Goal: Communication & Community: Ask a question

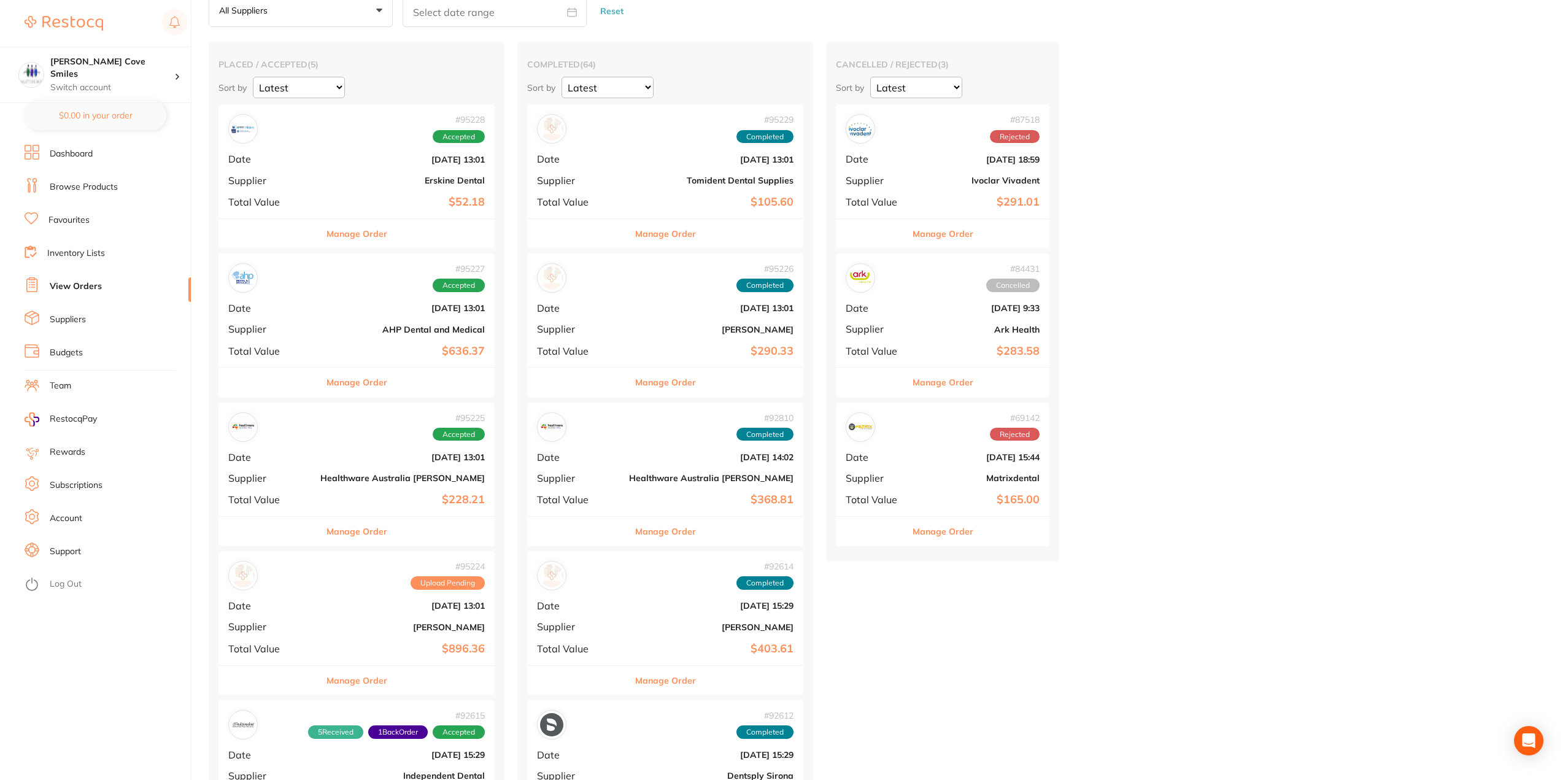
scroll to position [61, 0]
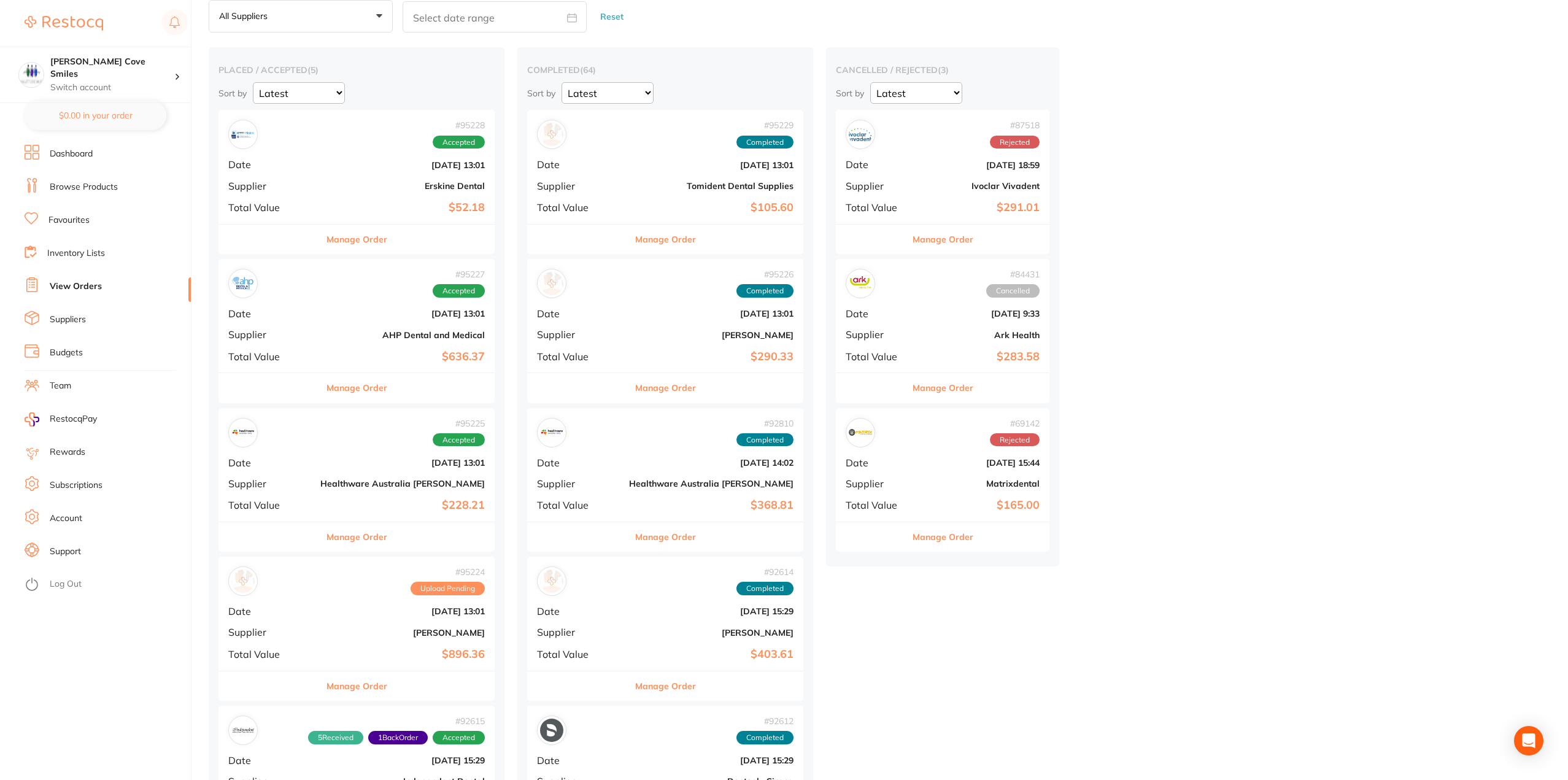
click at [356, 307] on div "# 95227 Accepted Date [DATE] 13:01 Supplier AHP Dental and Medical Total Value …" at bounding box center [356, 315] width 276 height 113
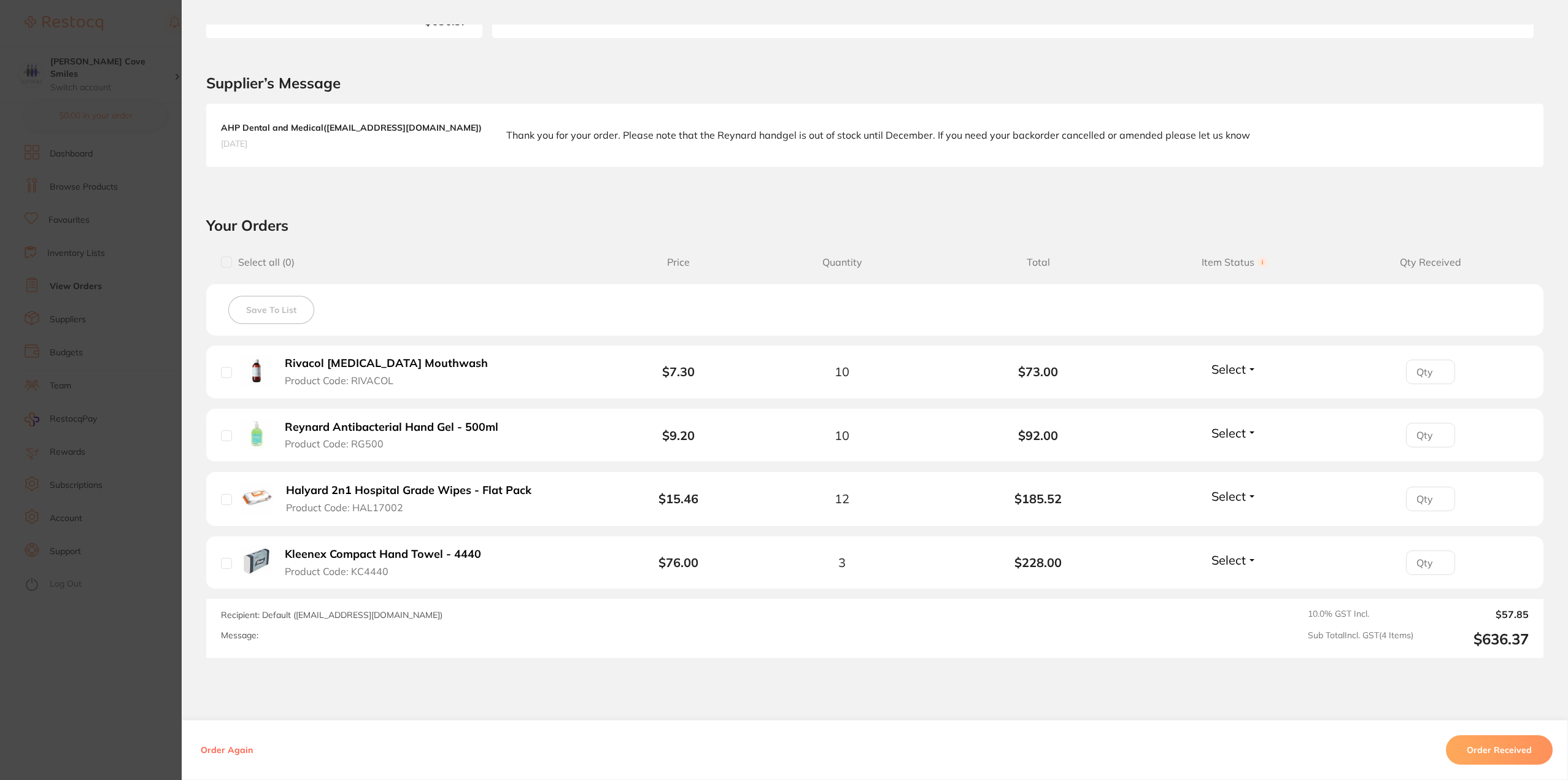
scroll to position [237, 0]
click at [1516, 745] on button "Order Received" at bounding box center [1499, 749] width 107 height 29
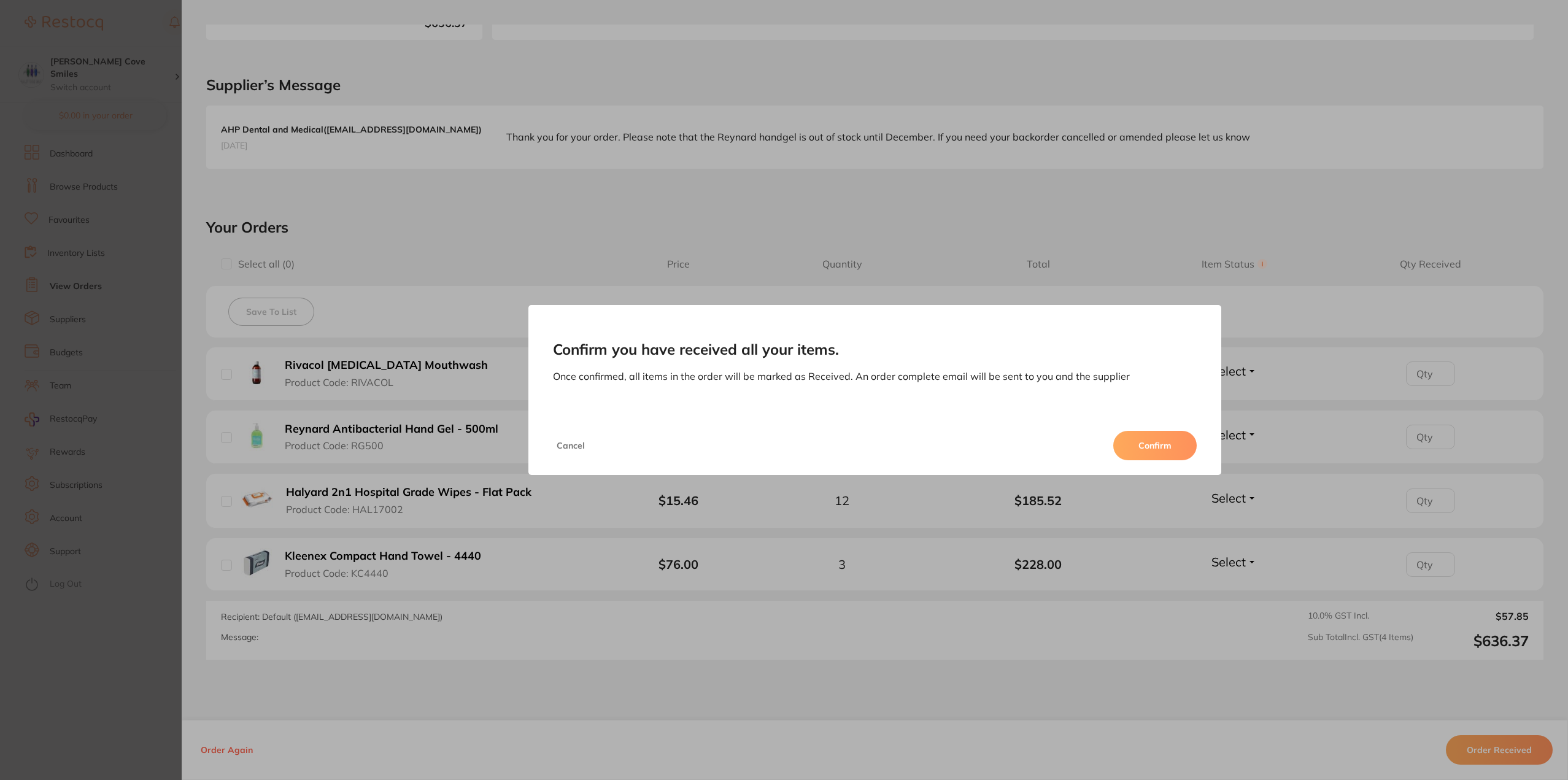
click at [567, 445] on button "Cancel" at bounding box center [571, 445] width 36 height 29
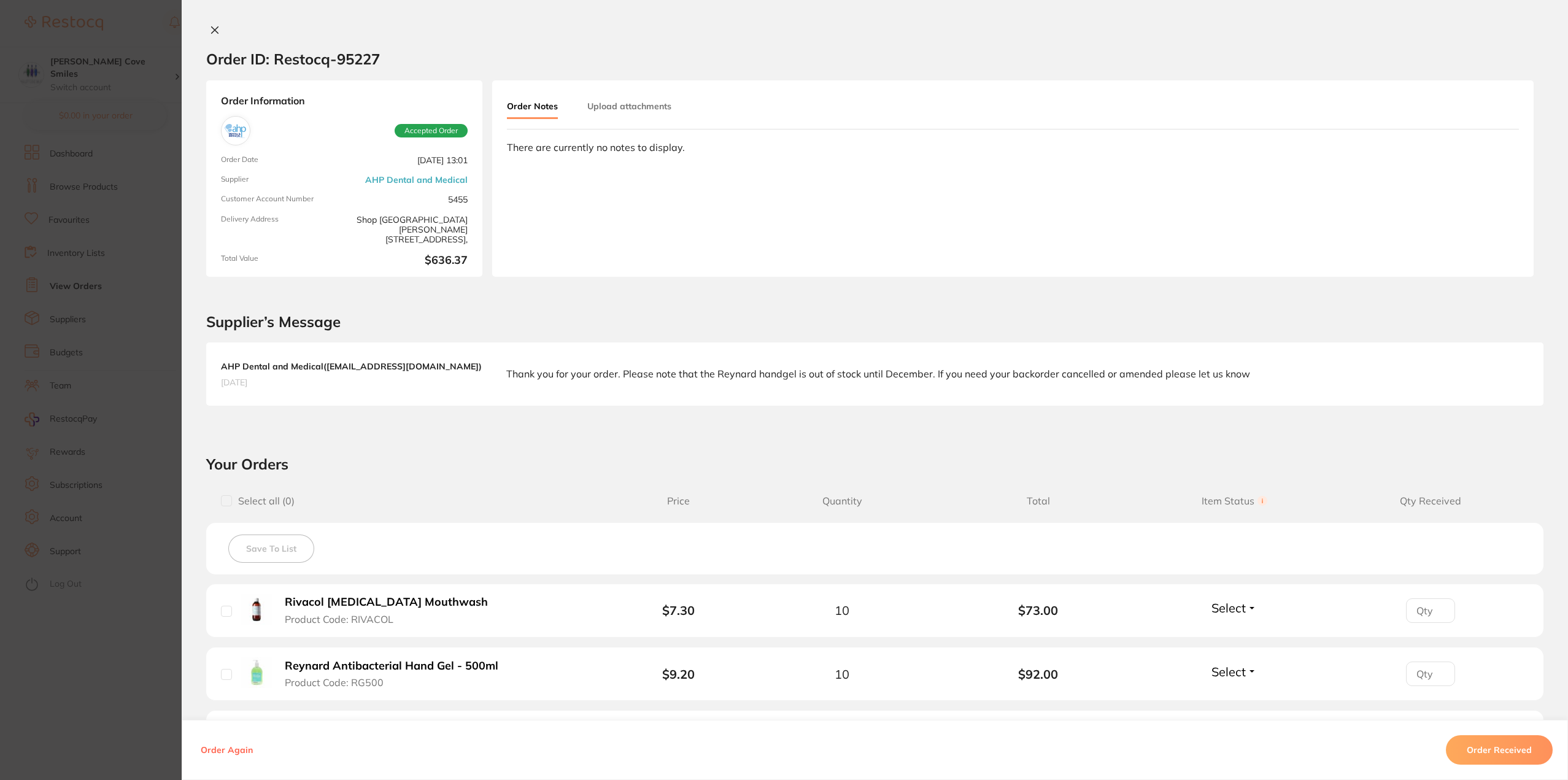
scroll to position [0, 0]
click at [209, 24] on div "Confirm you have received all your items. Once confirmed, all items in the orde…" at bounding box center [875, 390] width 1387 height 780
click at [210, 30] on icon at bounding box center [215, 30] width 10 height 10
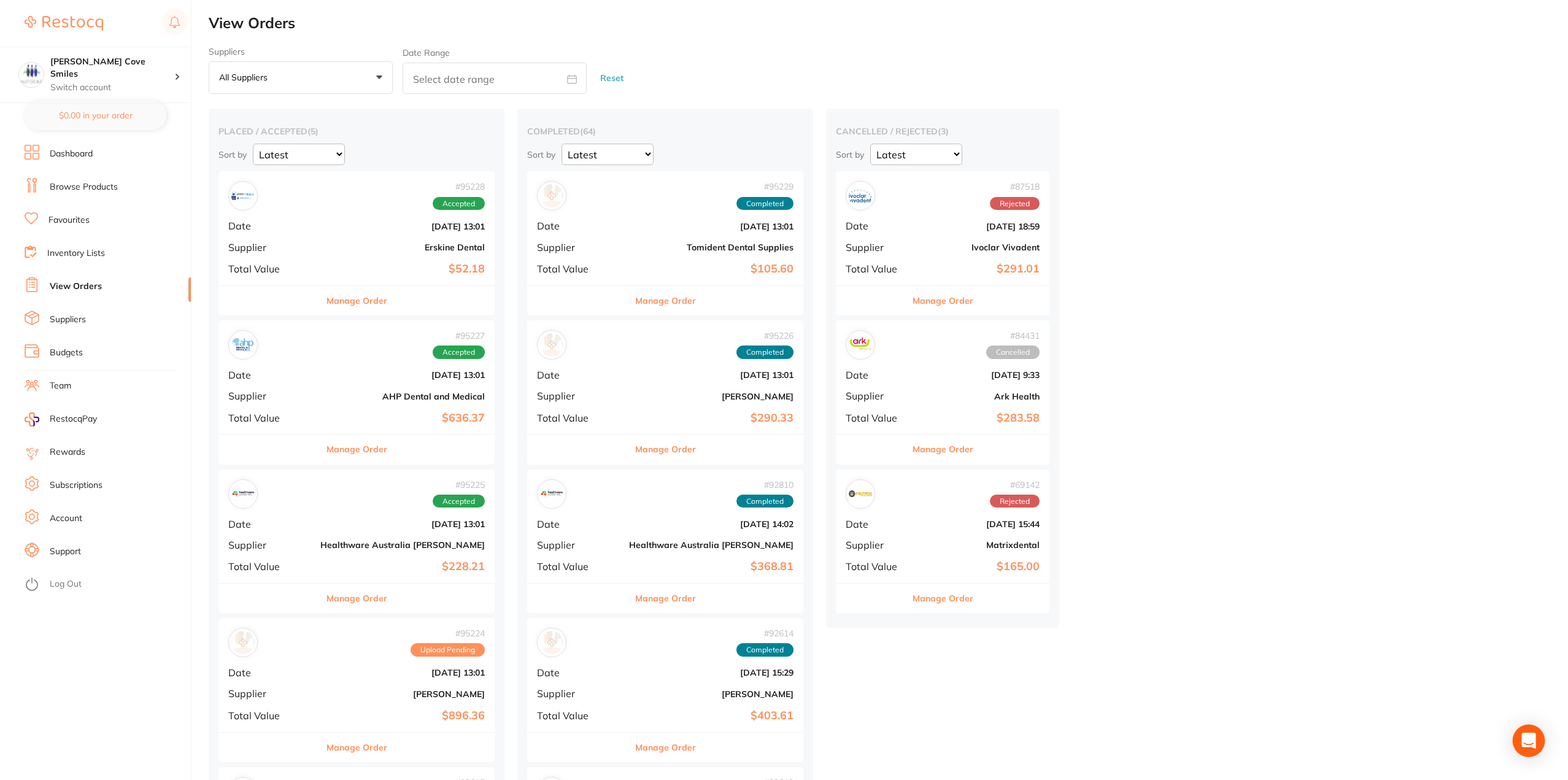
click at [1529, 747] on icon "Open Intercom Messenger" at bounding box center [1529, 741] width 16 height 16
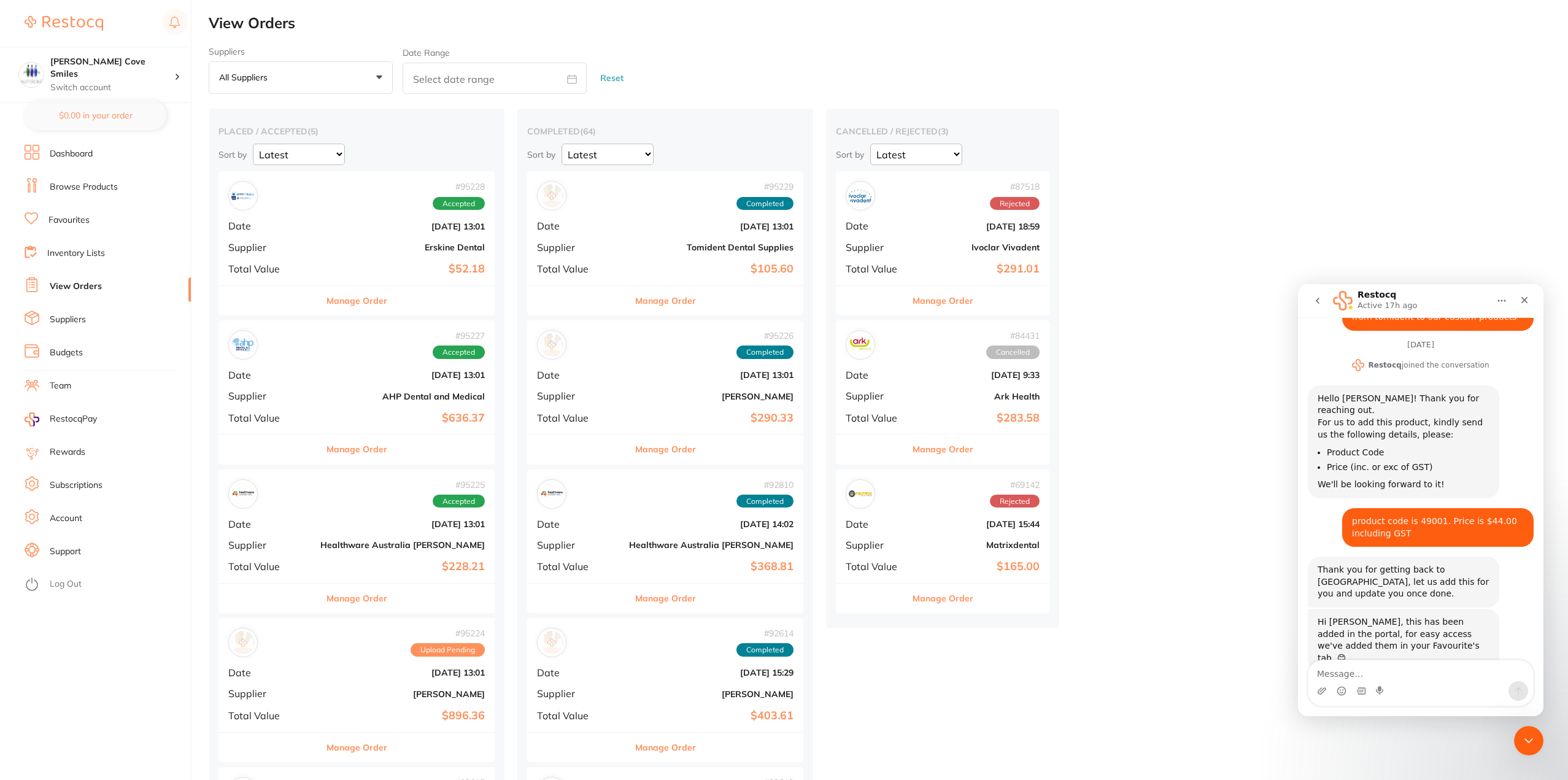
scroll to position [93, 0]
click at [1323, 298] on button "go back" at bounding box center [1317, 300] width 24 height 24
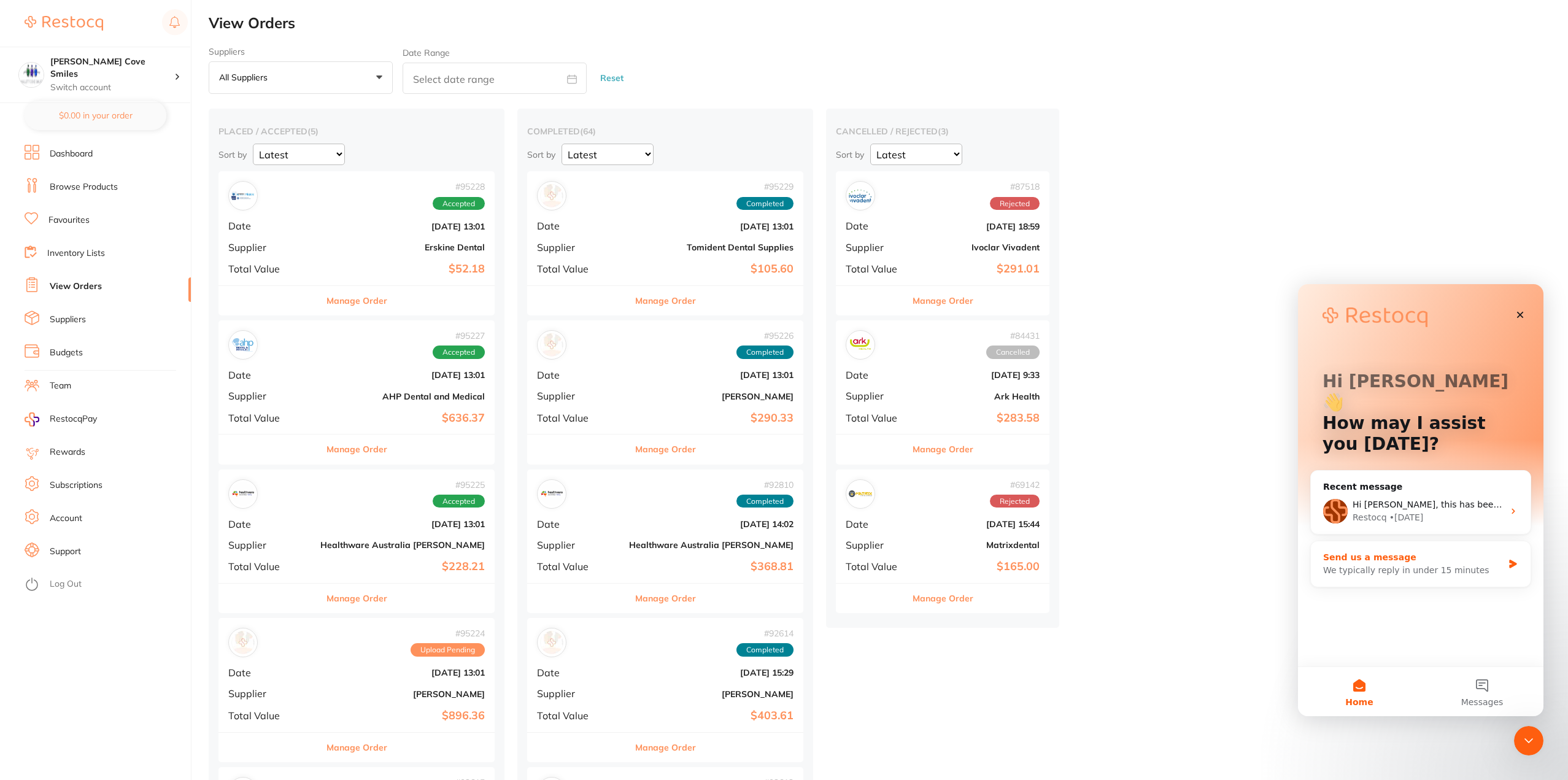
click at [1437, 564] on div "We typically reply in under 15 minutes" at bounding box center [1413, 570] width 180 height 13
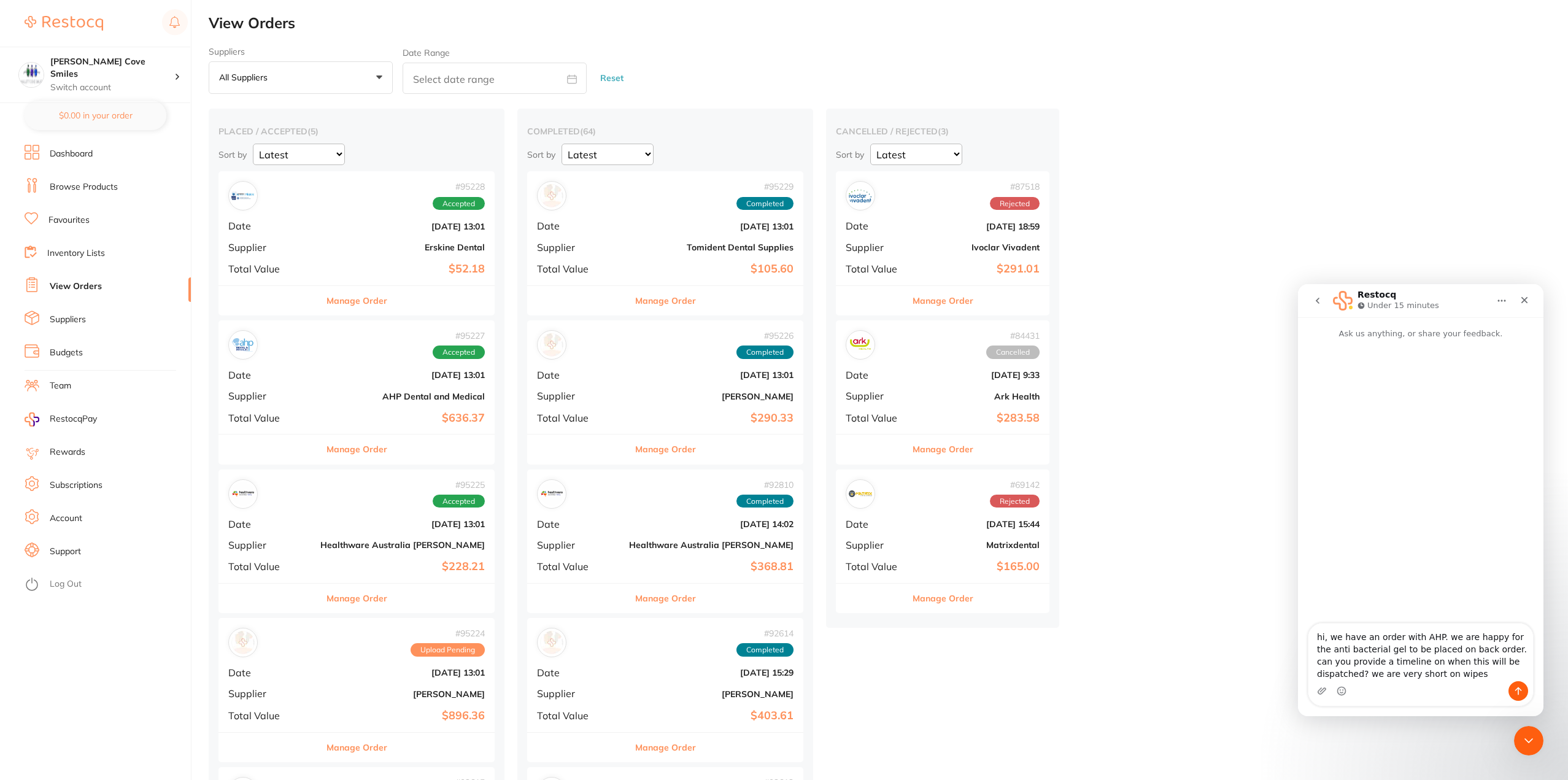
type textarea "hi, we have an order with AHP. we are happy for the anti bacterial gel to be pl…"
click at [1516, 688] on icon "Send a message…" at bounding box center [1519, 692] width 10 height 10
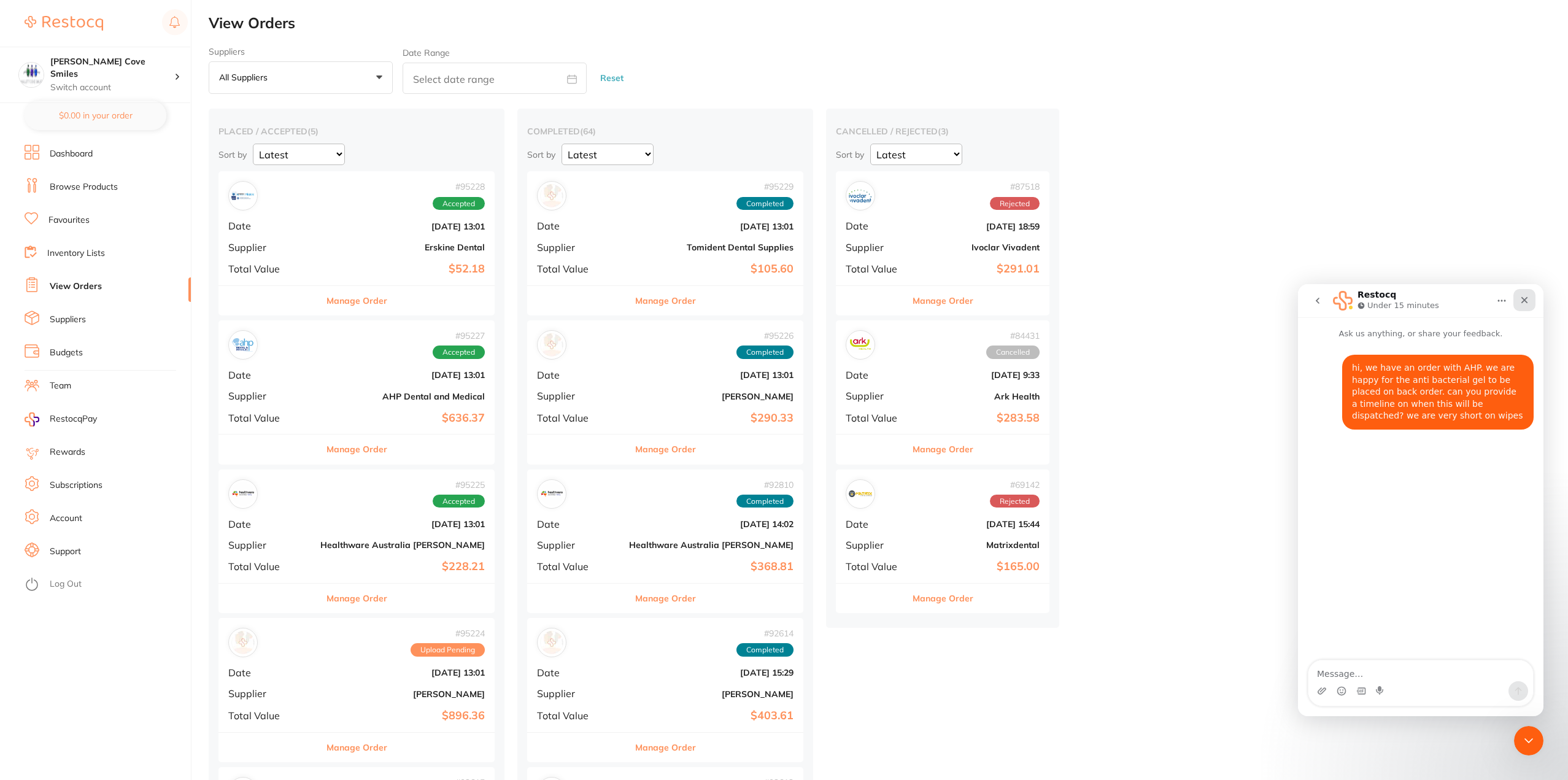
click at [1529, 300] on div "Close" at bounding box center [1524, 300] width 22 height 22
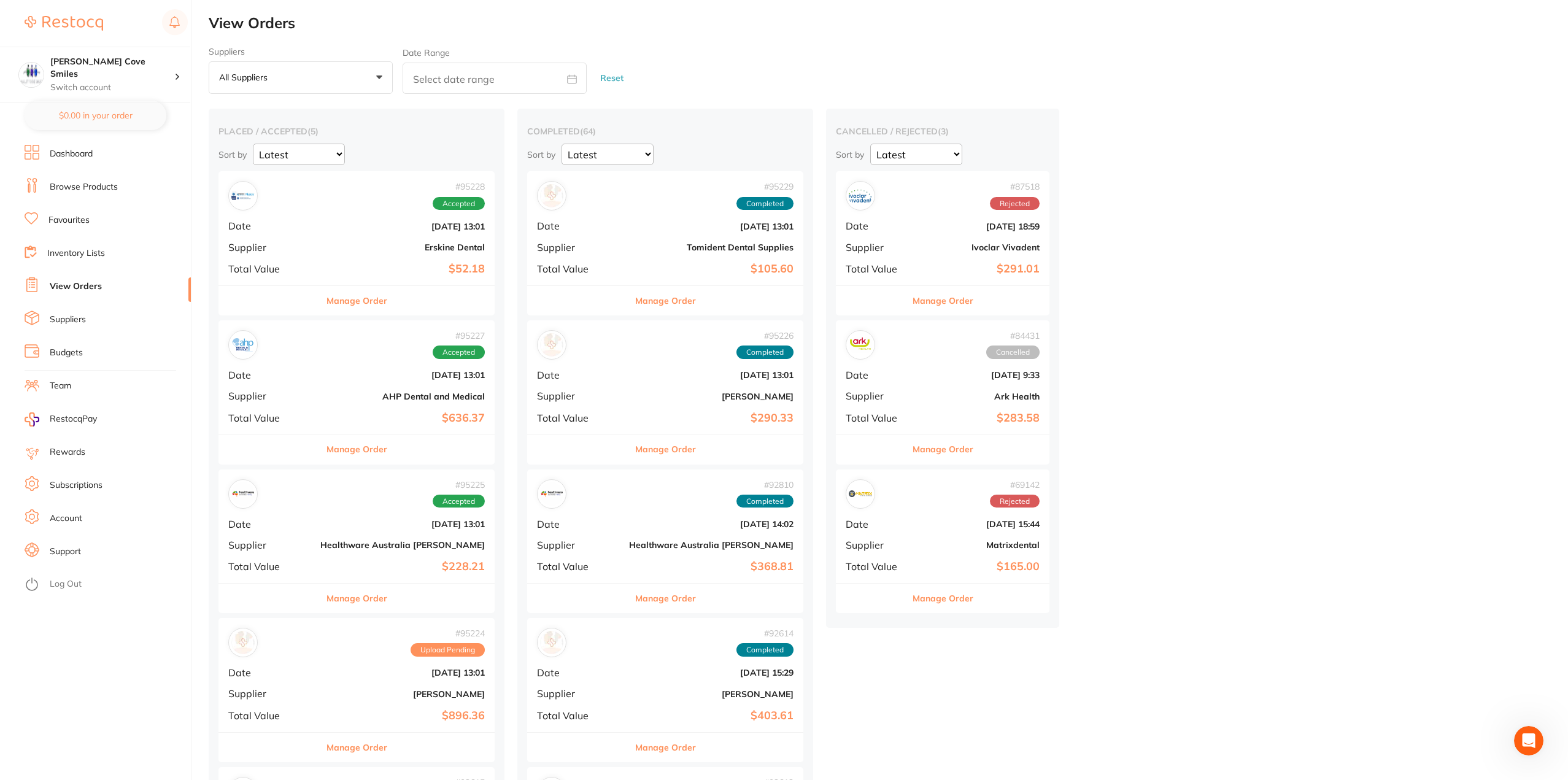
click at [76, 165] on ul "Dashboard Browse Products Favourites Inventory Lists View Orders Suppliers Budg…" at bounding box center [107, 462] width 166 height 635
click at [74, 158] on link "Dashboard" at bounding box center [71, 153] width 43 height 12
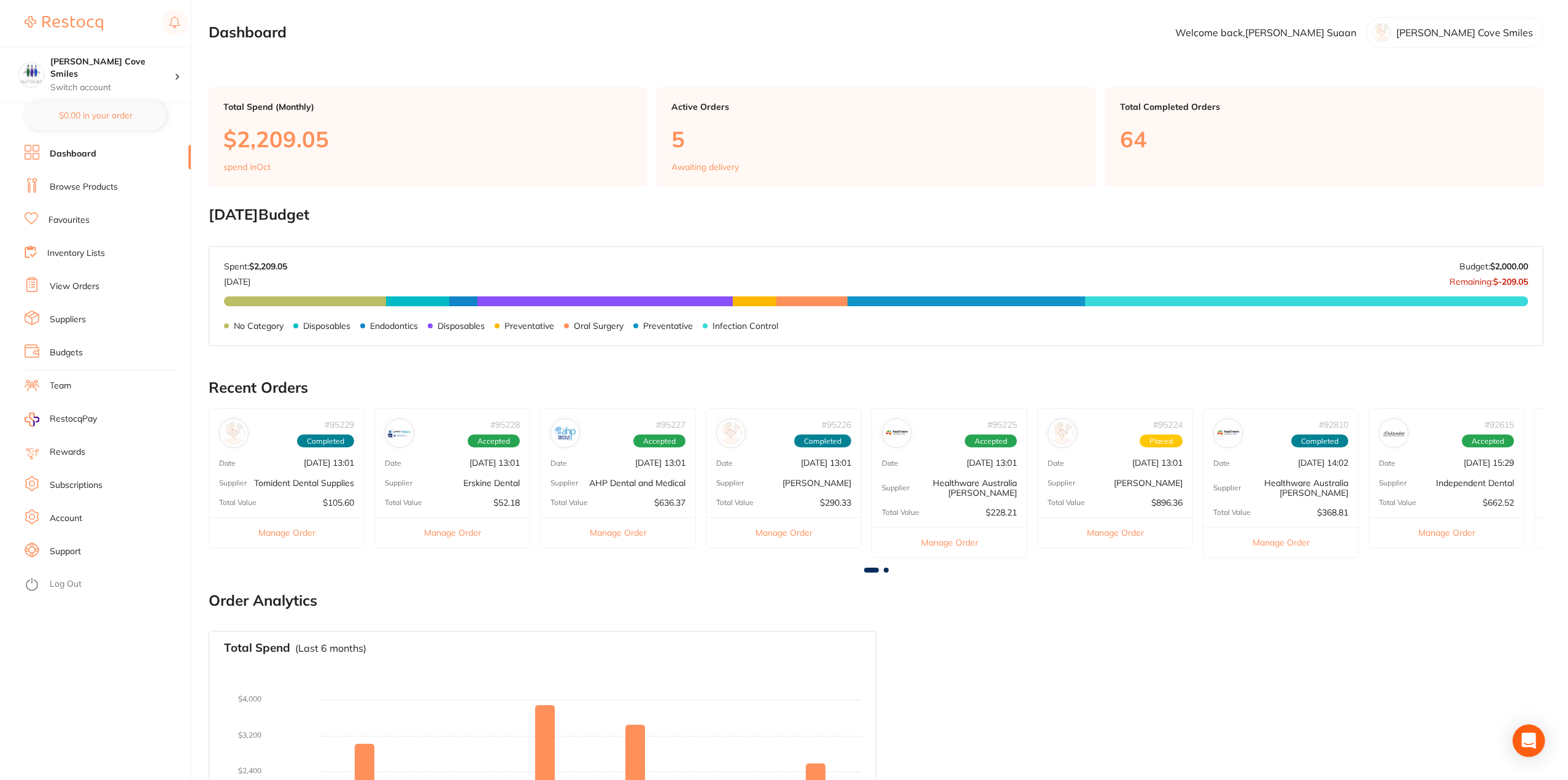
click at [1527, 737] on icon "Open Intercom Messenger" at bounding box center [1529, 741] width 14 height 16
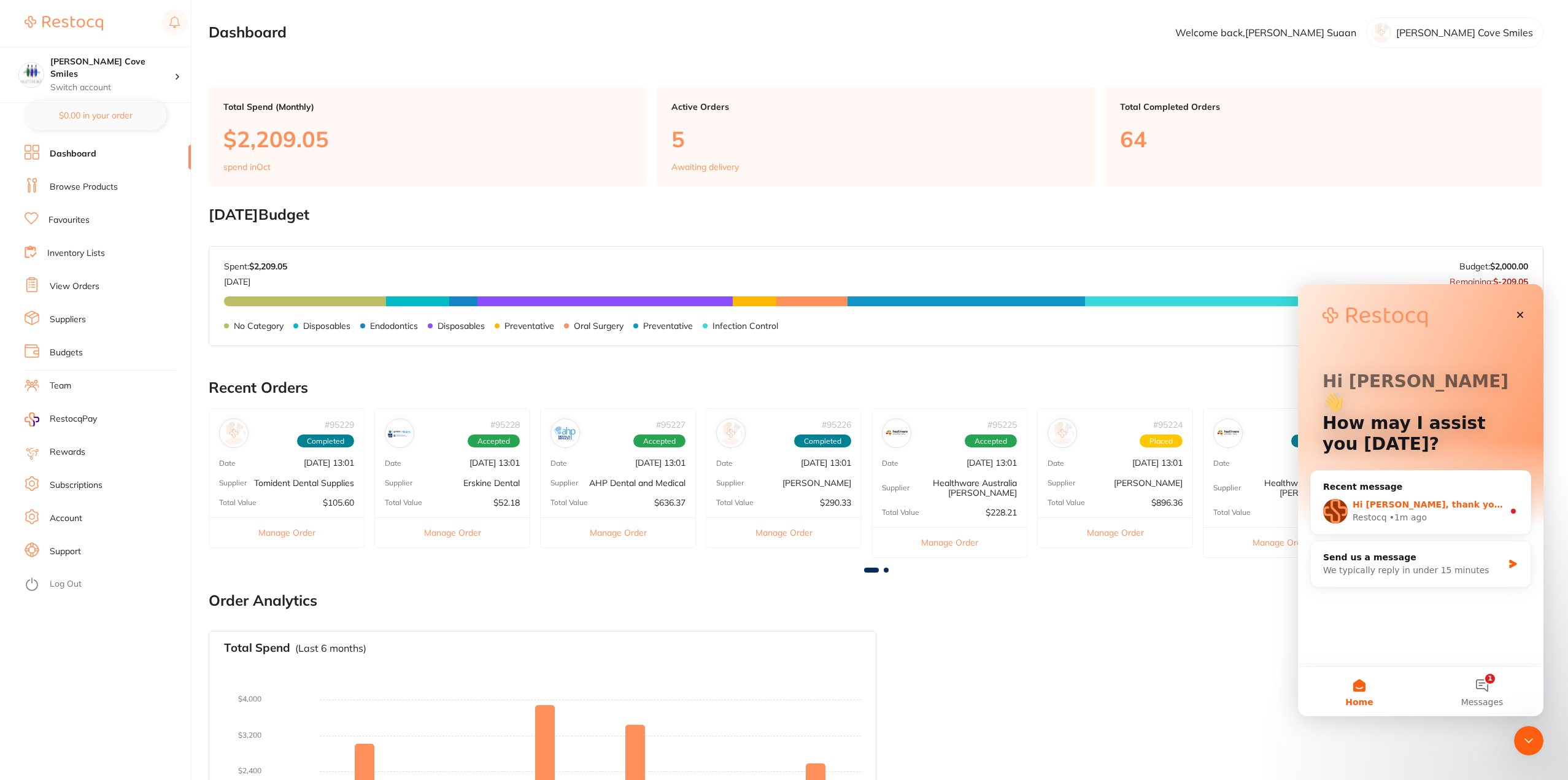
click at [1467, 511] on div "Restocq • 1m ago" at bounding box center [1429, 517] width 151 height 13
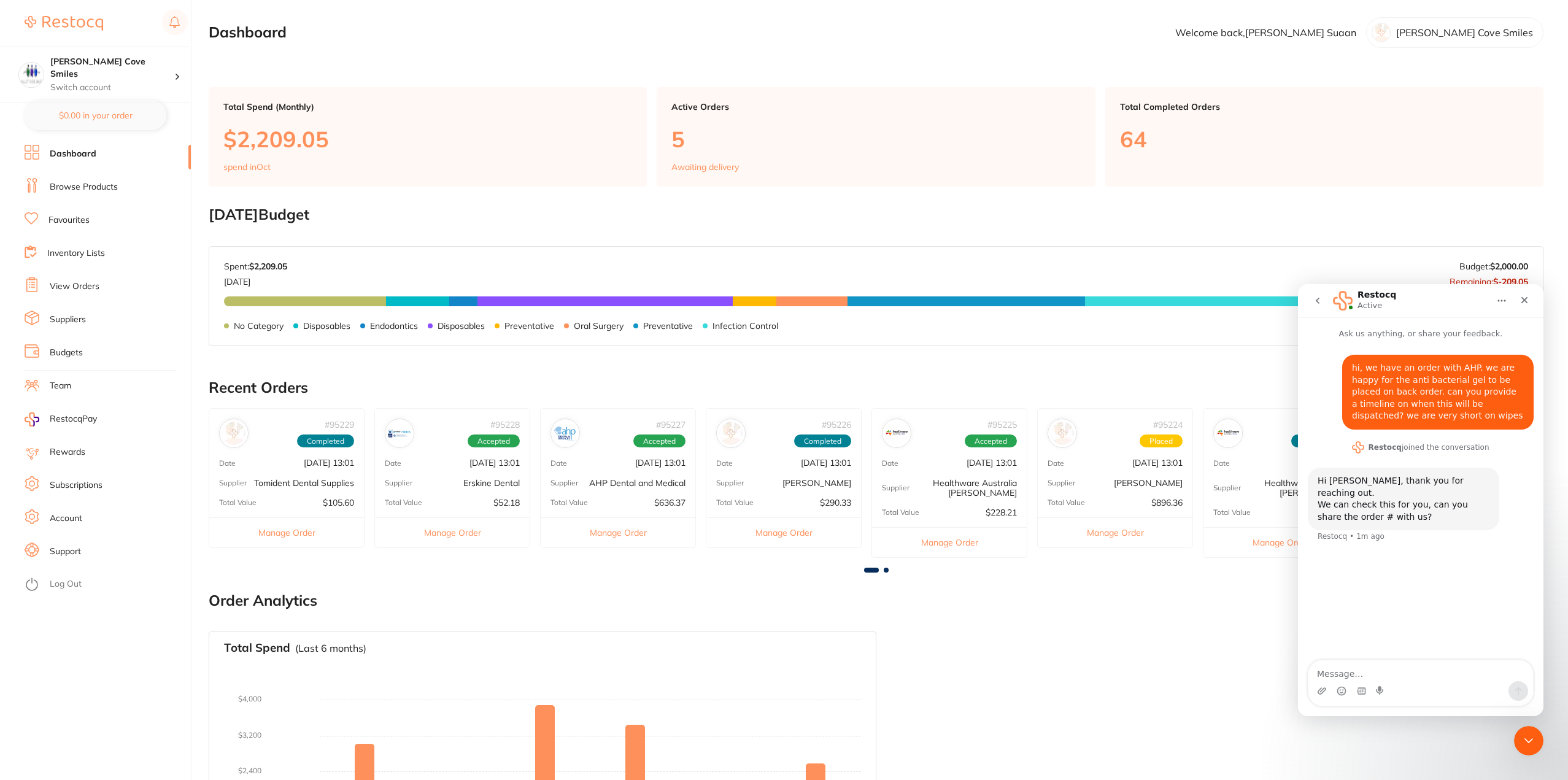
click at [76, 283] on link "View Orders" at bounding box center [75, 286] width 50 height 12
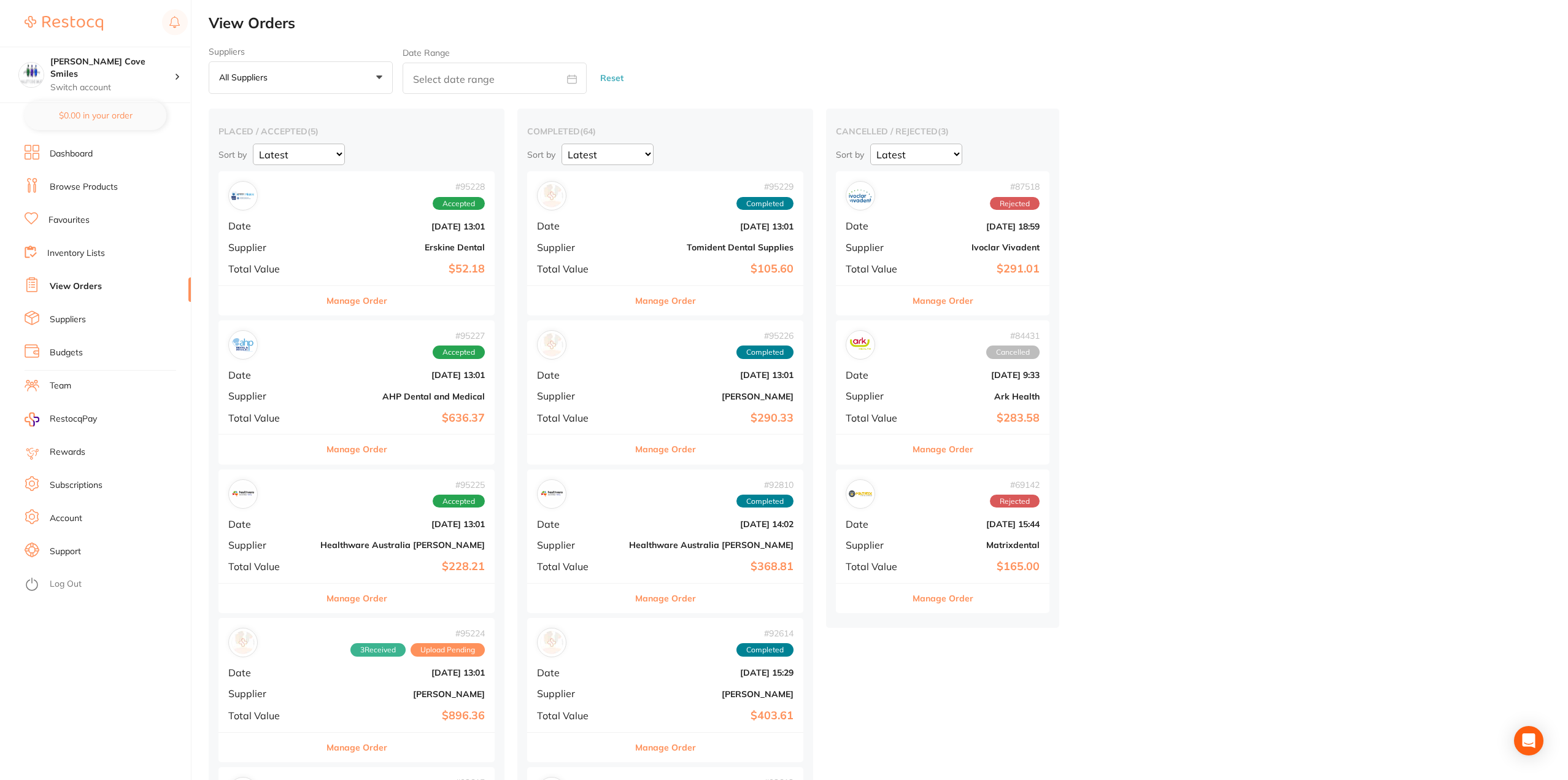
click at [380, 389] on div "# 95227 Accepted Date [DATE] 13:01 Supplier AHP Dental and Medical Total Value …" at bounding box center [356, 377] width 276 height 113
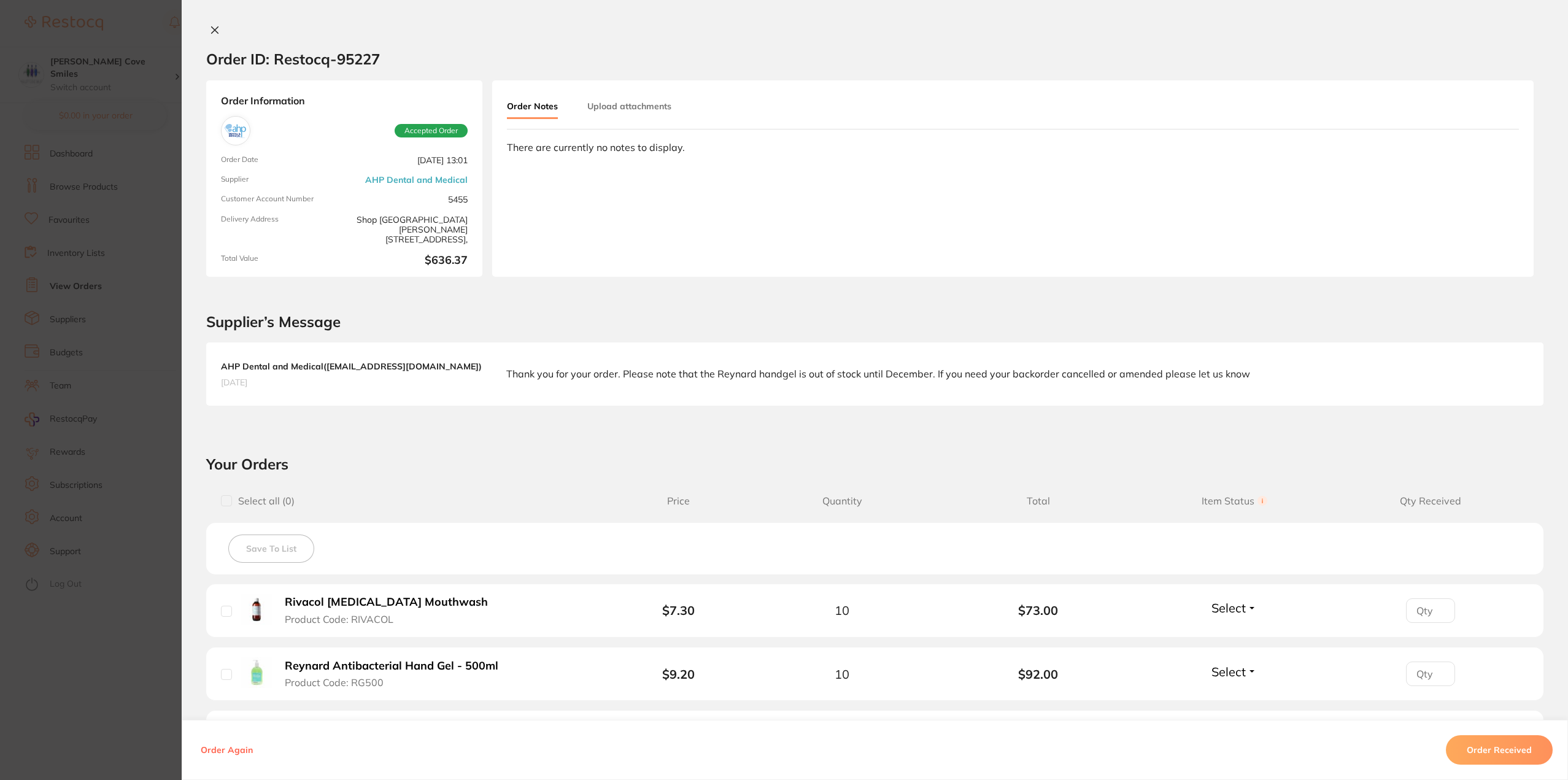
click at [212, 29] on icon at bounding box center [215, 30] width 10 height 10
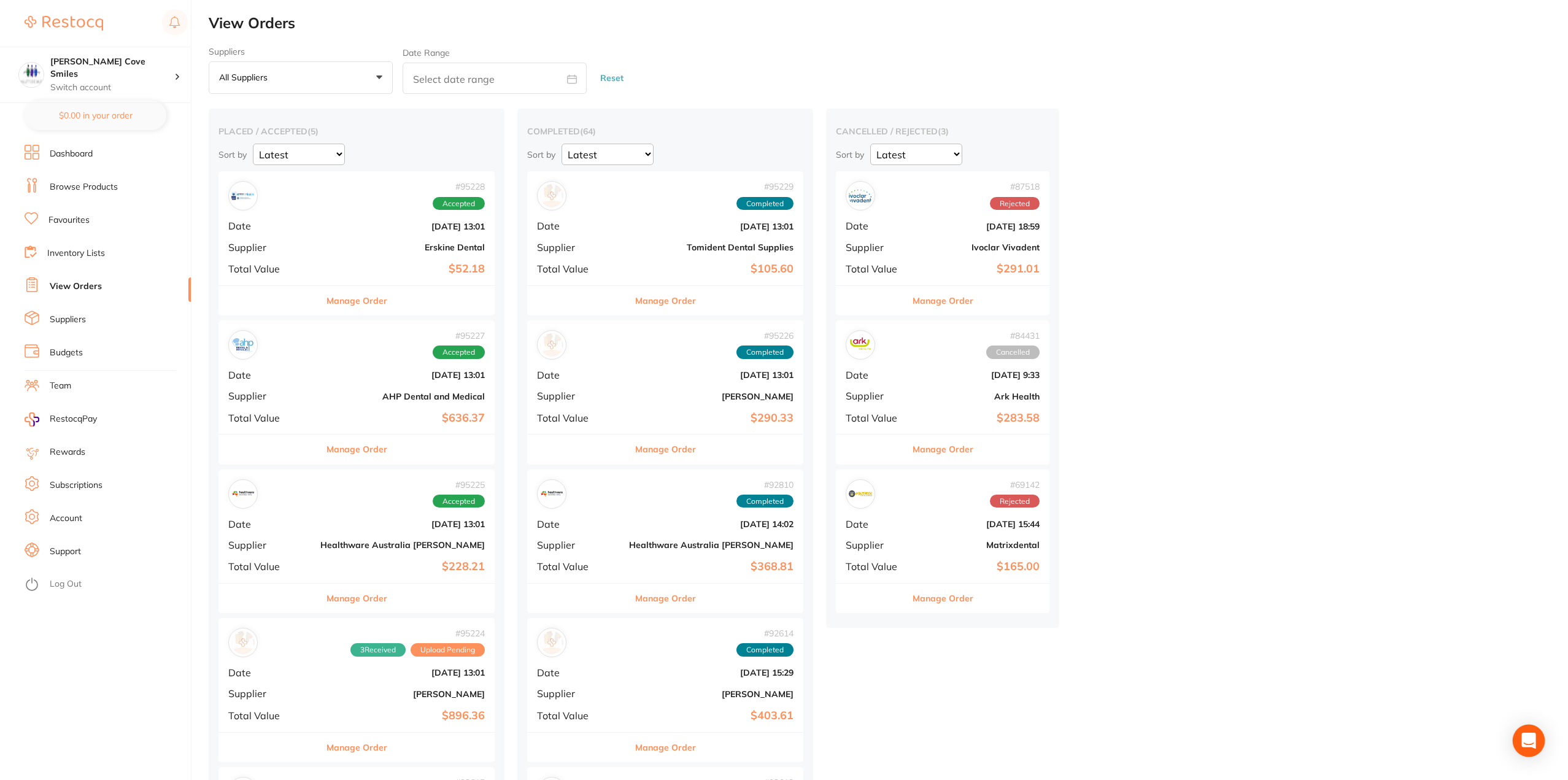
click at [1529, 744] on icon "Open Intercom Messenger" at bounding box center [1529, 741] width 16 height 16
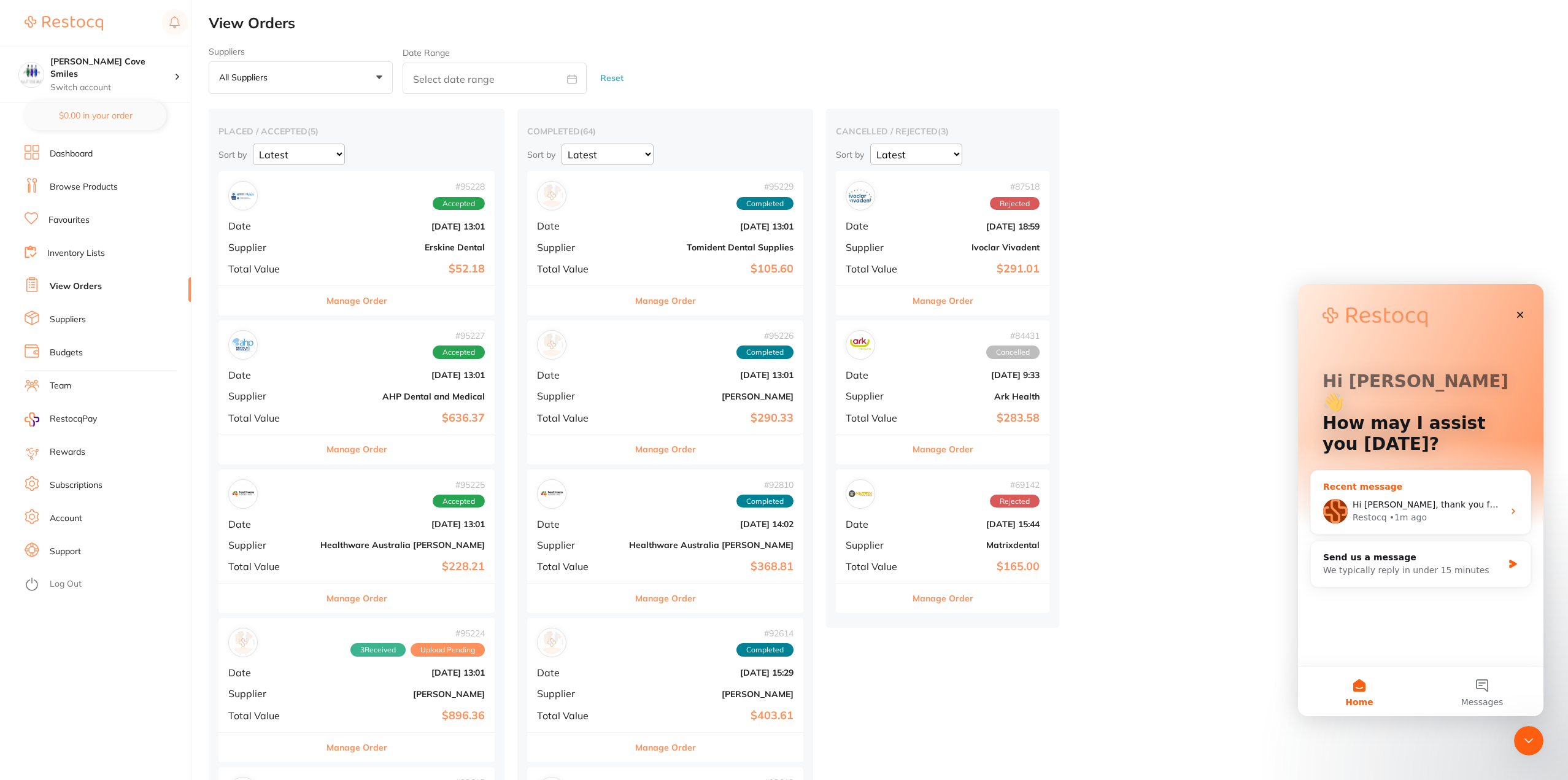
click at [1415, 511] on div "• 1m ago" at bounding box center [1408, 517] width 37 height 13
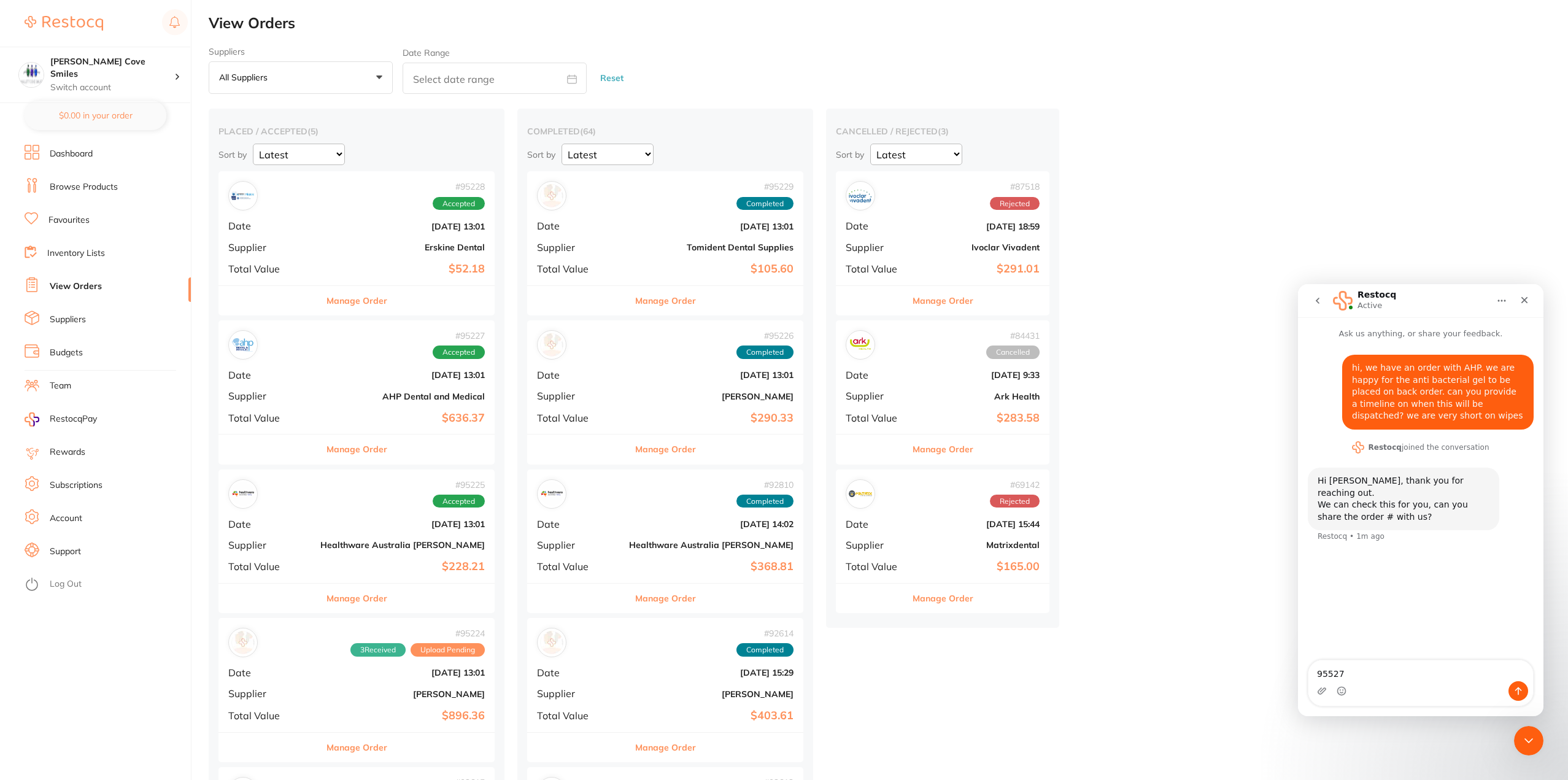
type textarea "95527"
click at [1521, 694] on icon "Send a message…" at bounding box center [1519, 692] width 10 height 10
click at [72, 151] on link "Dashboard" at bounding box center [71, 153] width 43 height 12
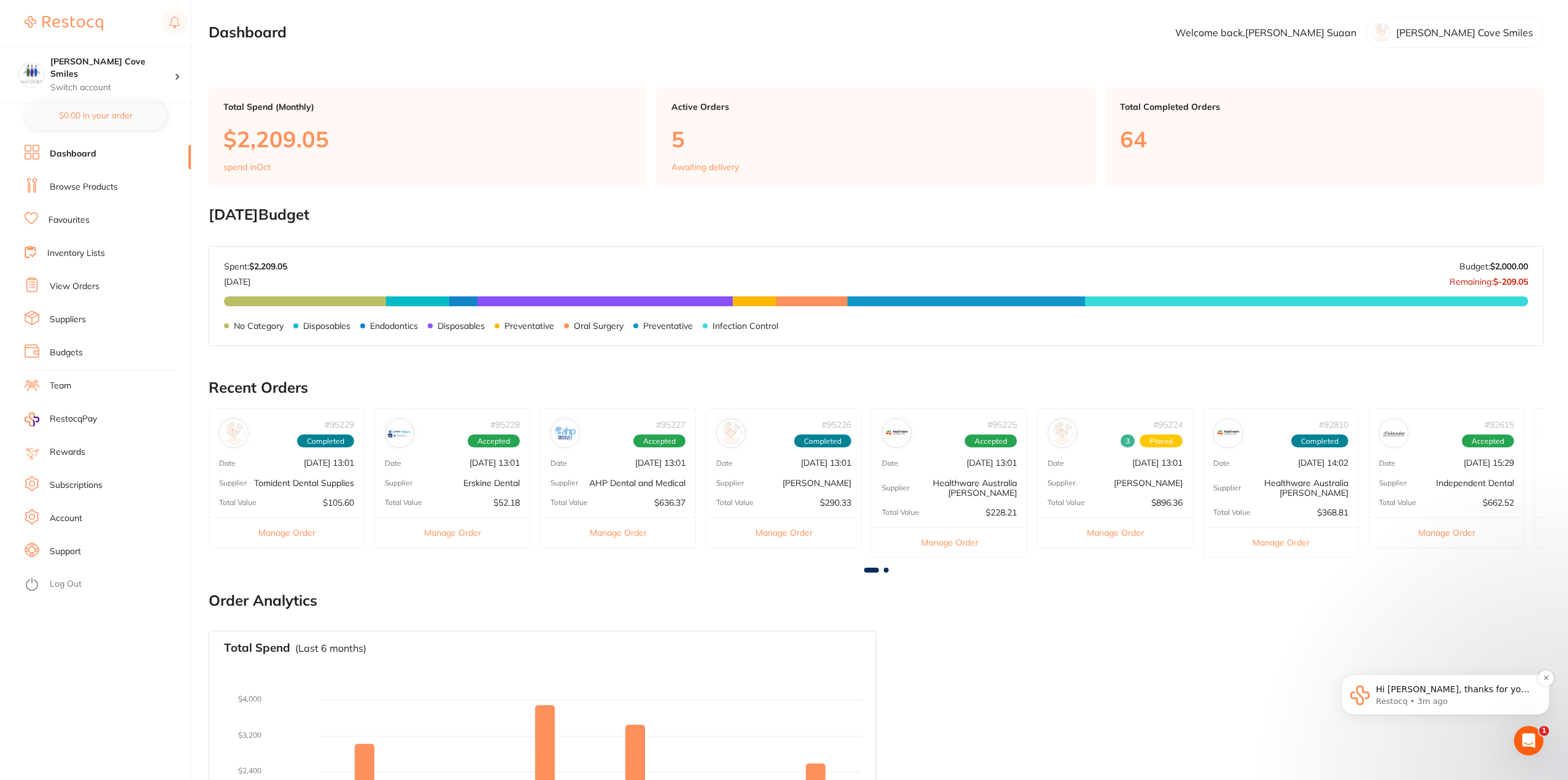
click at [1442, 701] on p "Restocq • 3m ago" at bounding box center [1455, 701] width 158 height 11
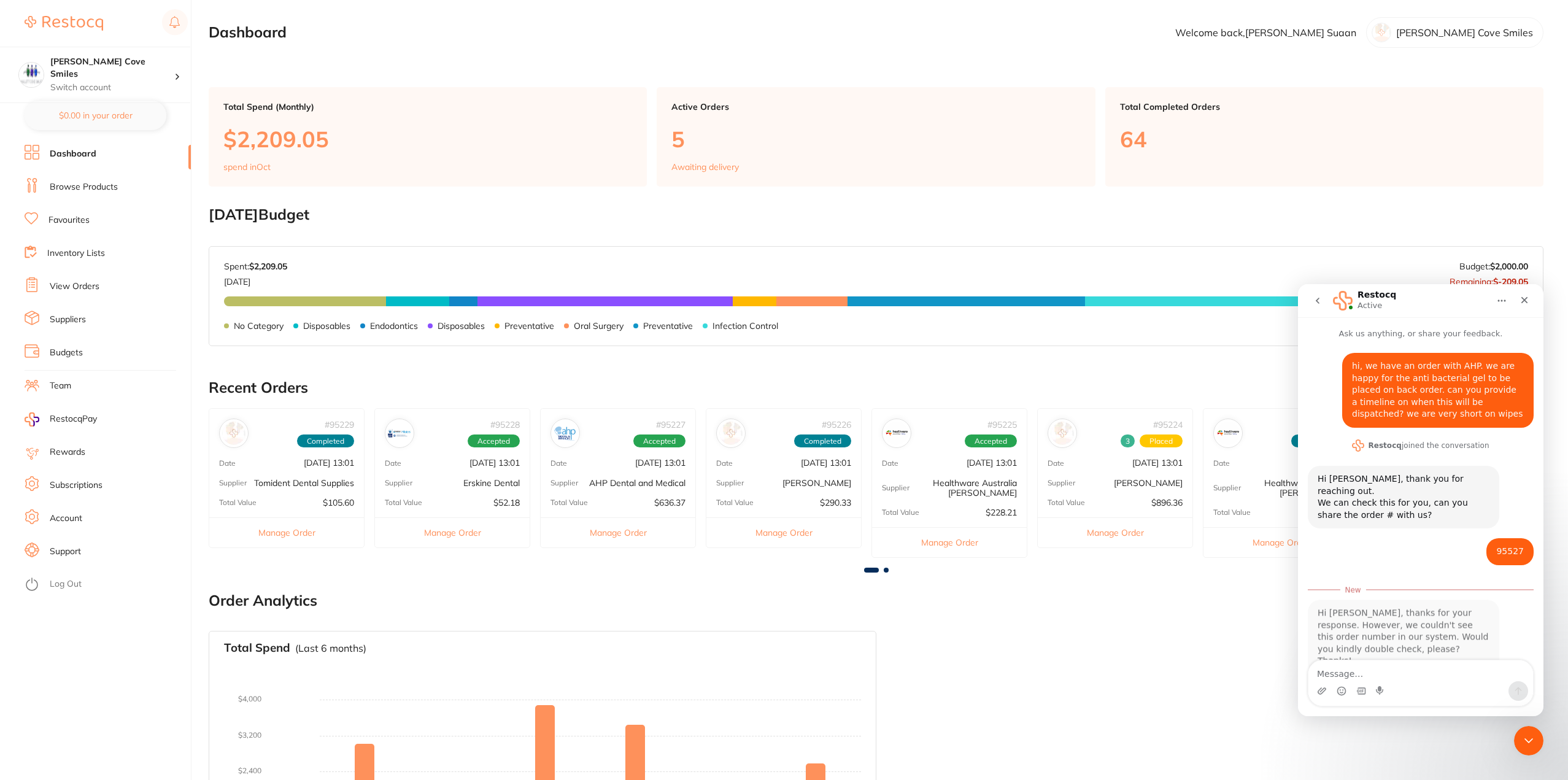
scroll to position [14, 0]
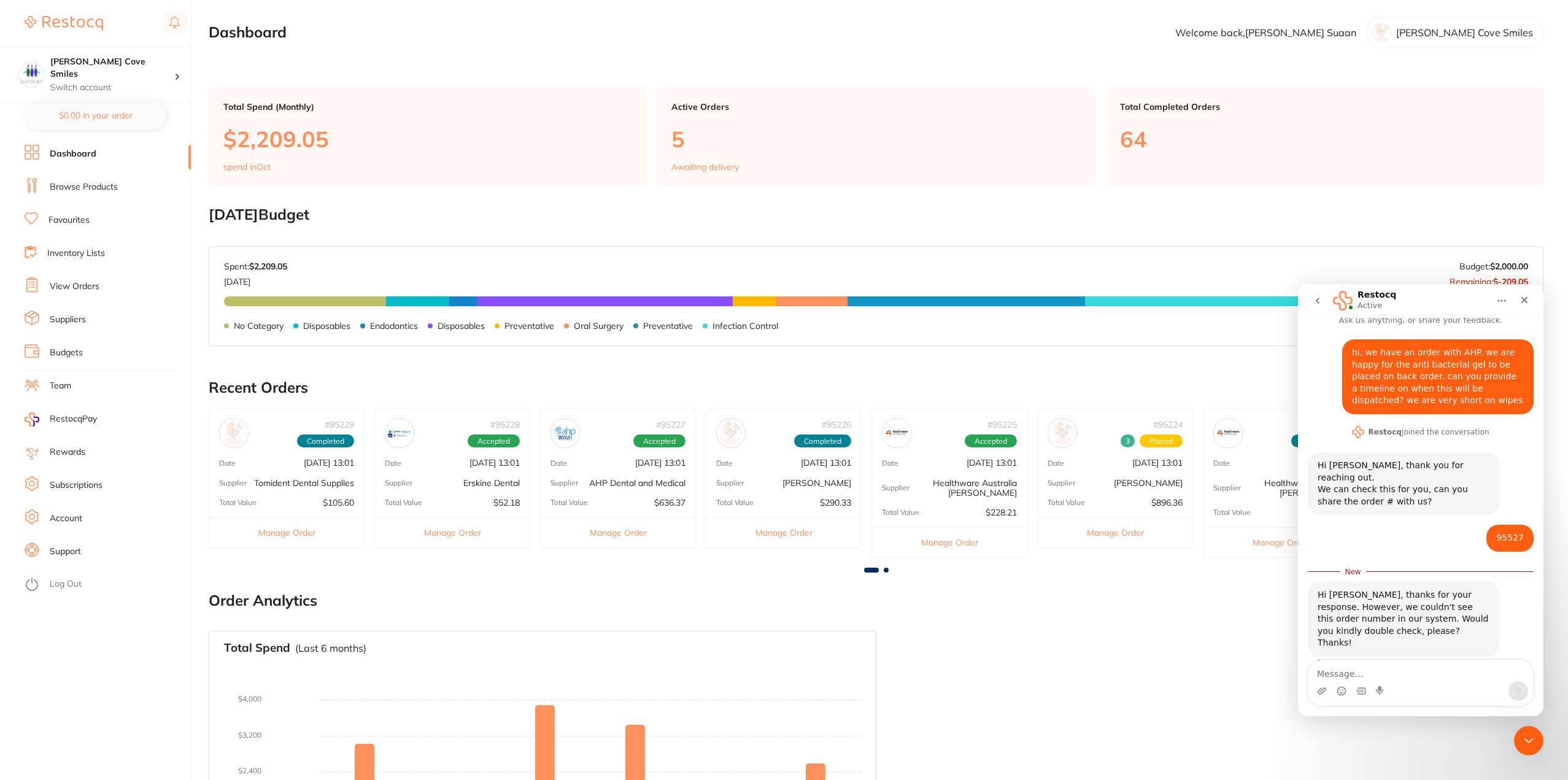
click at [85, 280] on li "View Orders" at bounding box center [107, 287] width 166 height 19
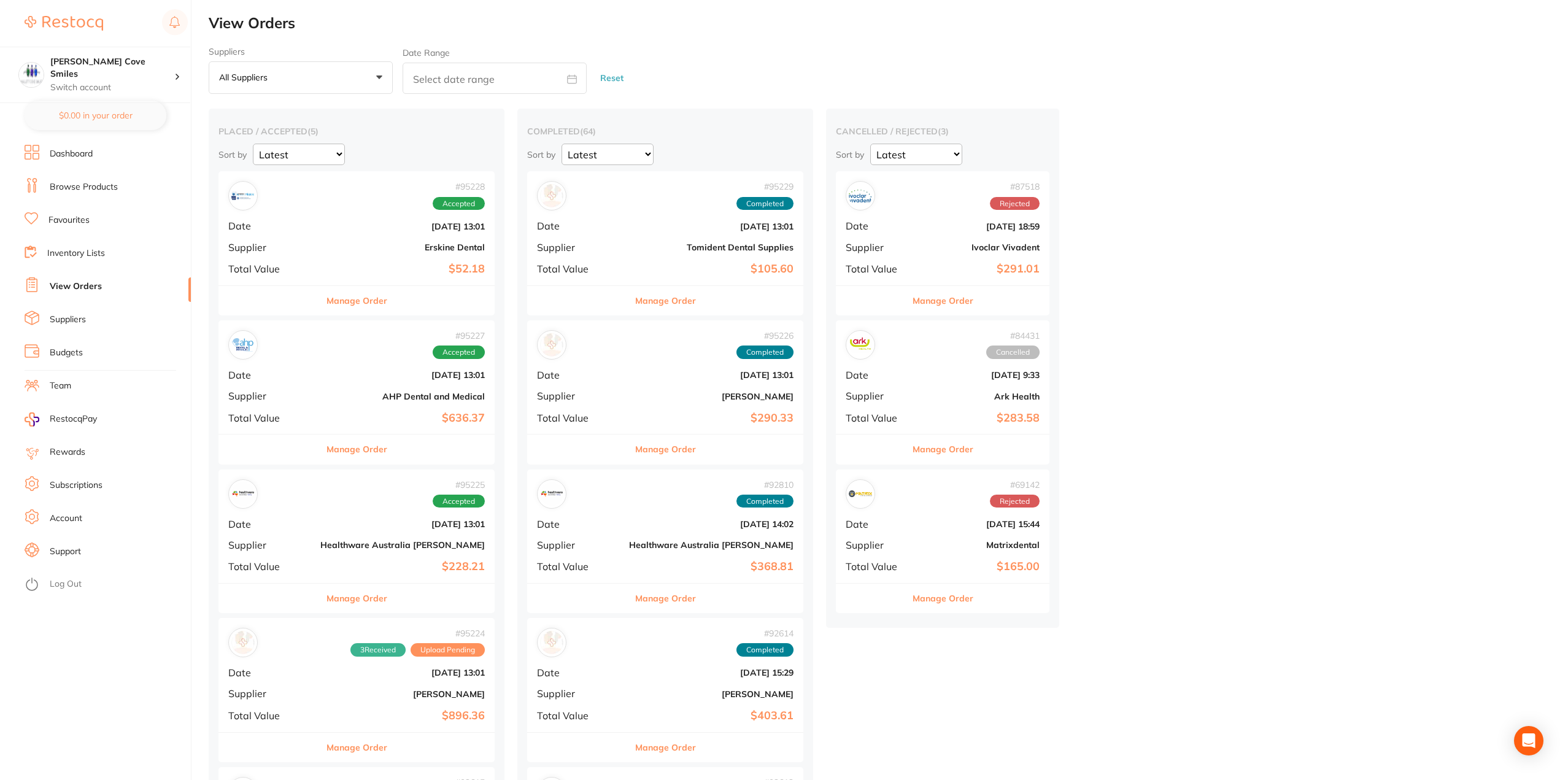
click at [307, 355] on div "# 95227 Accepted" at bounding box center [357, 345] width 257 height 29
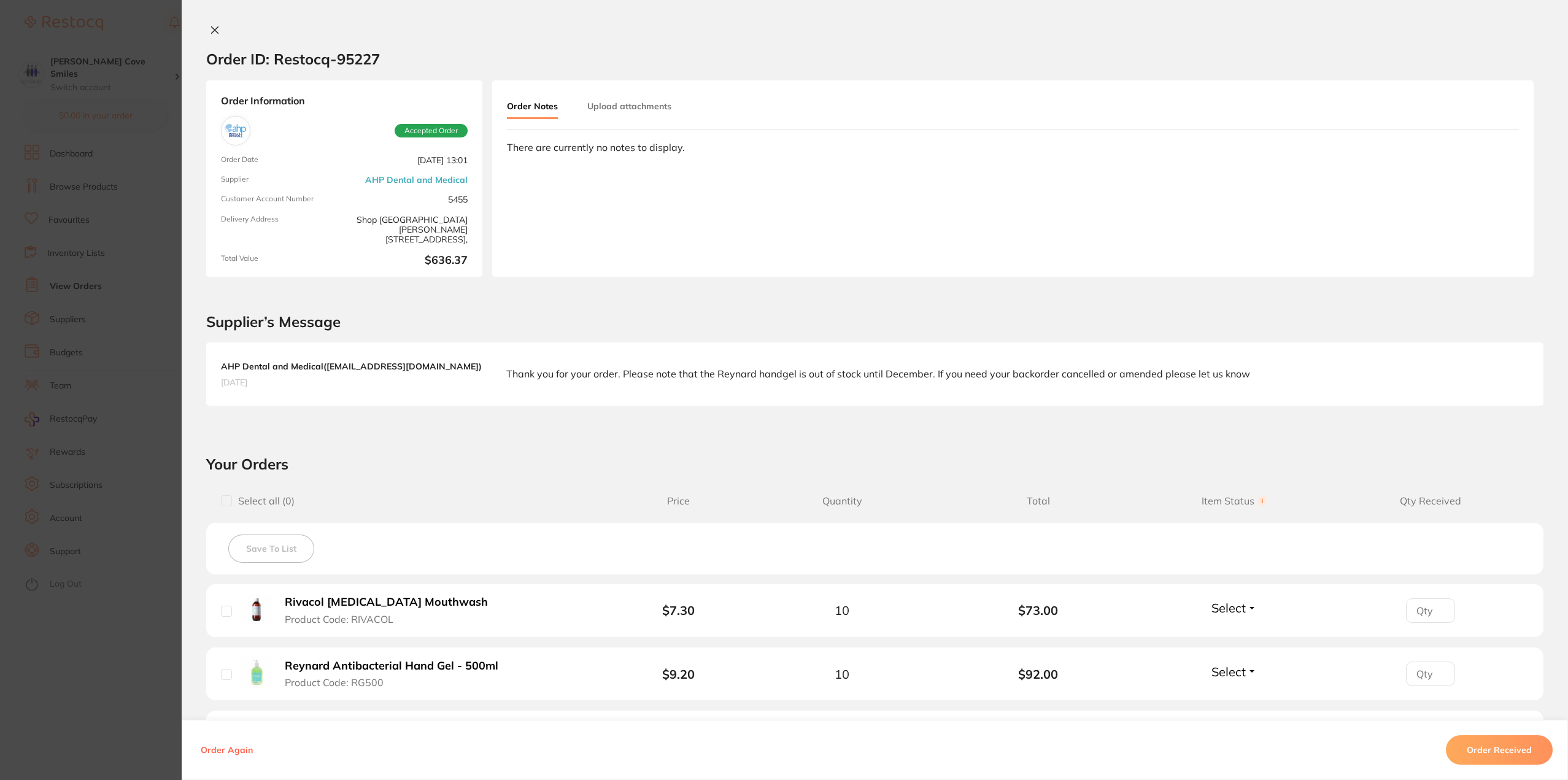
click at [210, 26] on icon at bounding box center [215, 30] width 10 height 10
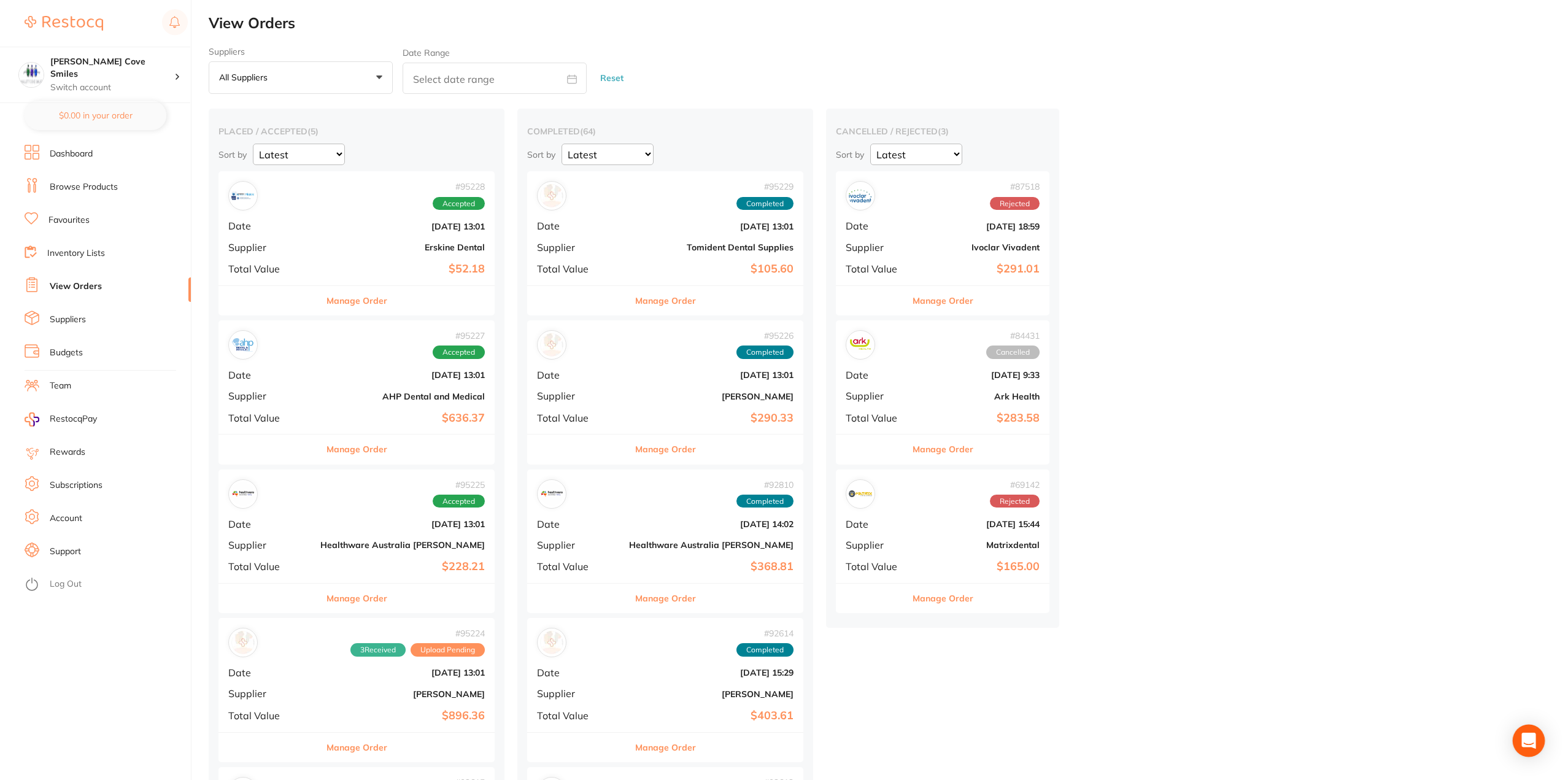
click at [1523, 739] on icon "Open Intercom Messenger" at bounding box center [1529, 741] width 16 height 16
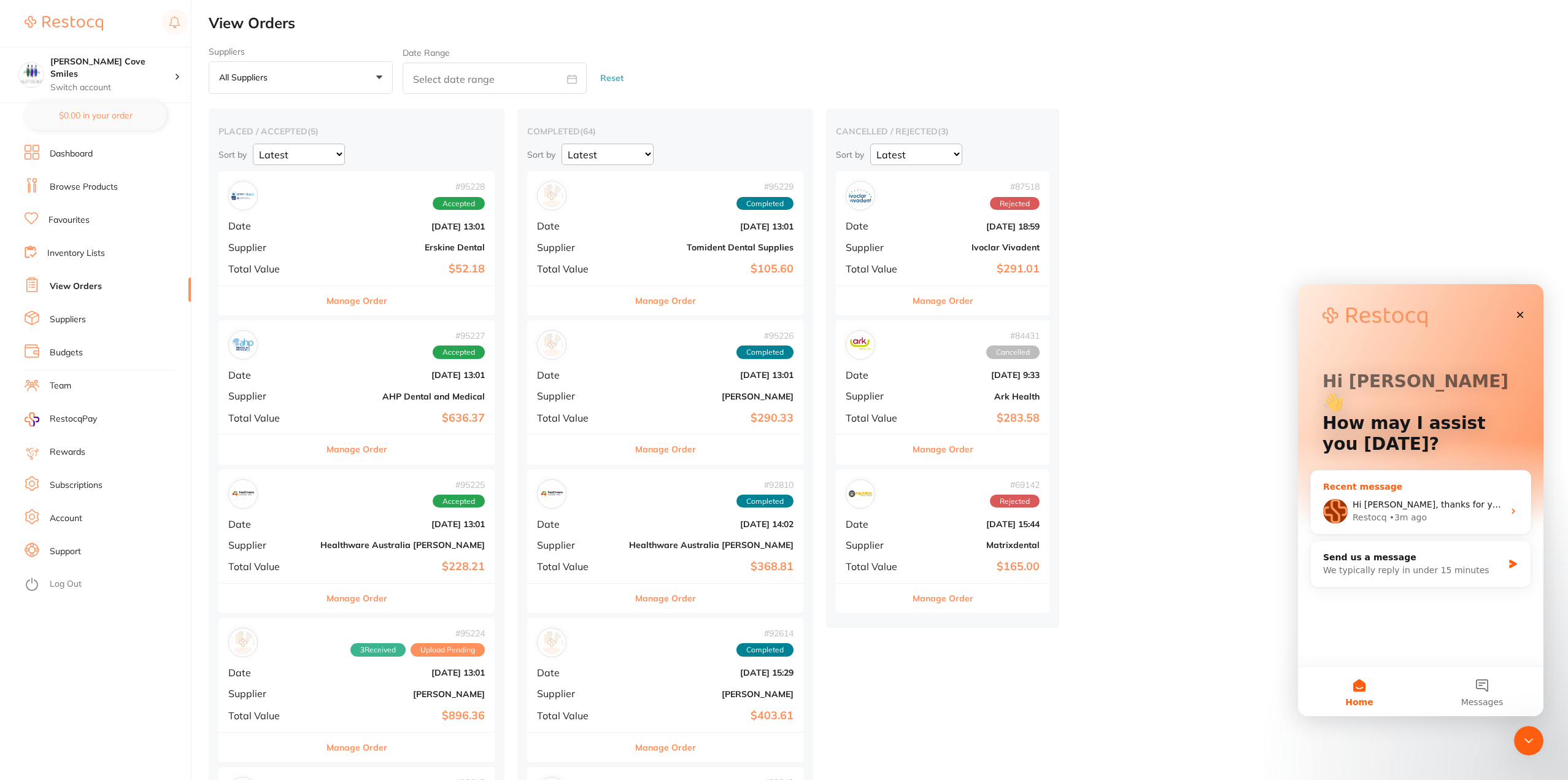
click at [1378, 511] on div "Restocq" at bounding box center [1370, 517] width 34 height 13
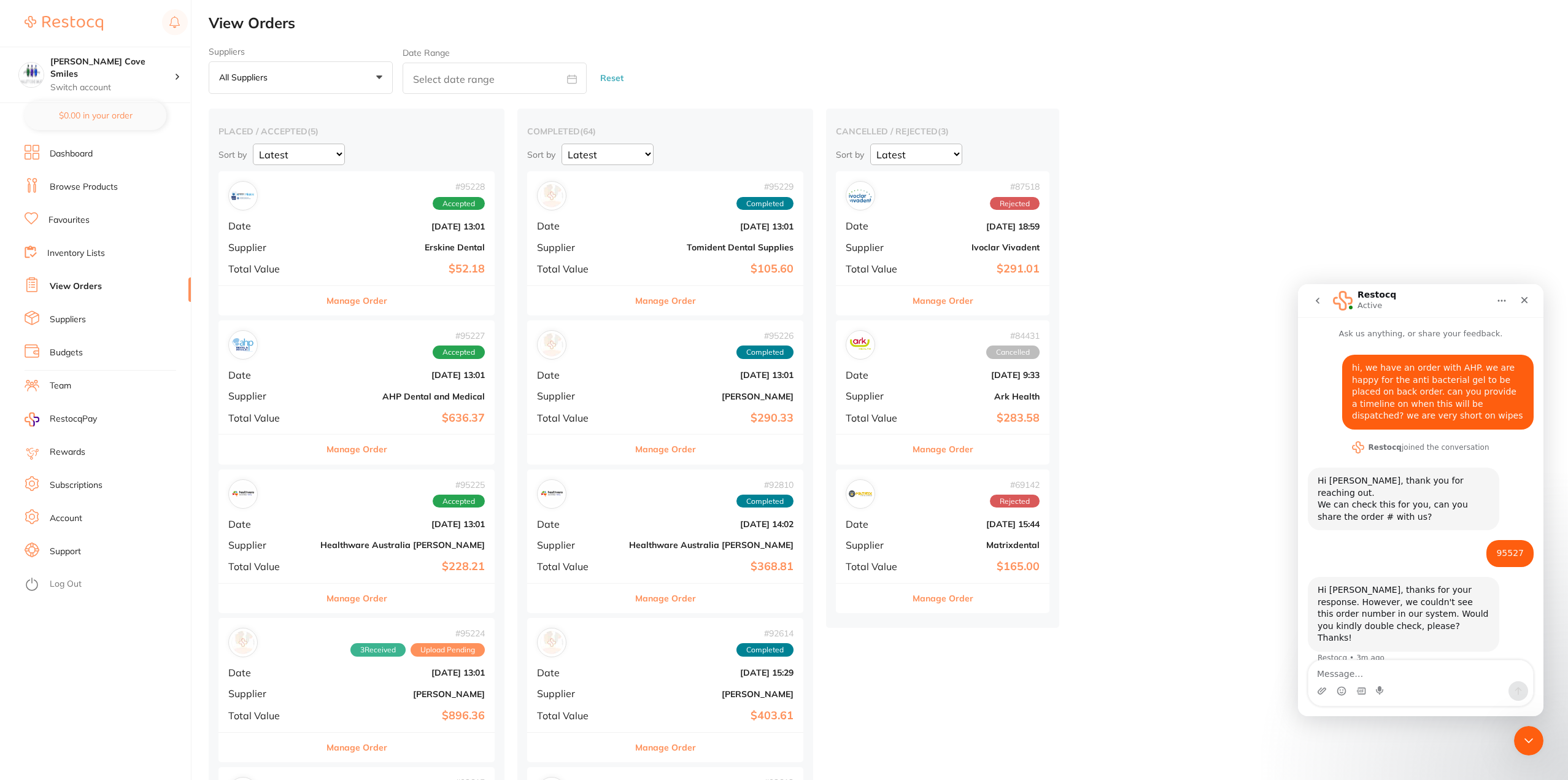
click at [1415, 674] on textarea "Message…" at bounding box center [1421, 670] width 225 height 21
type textarea "95227. apologies"
click at [1518, 689] on icon "Send a message…" at bounding box center [1519, 691] width 6 height 8
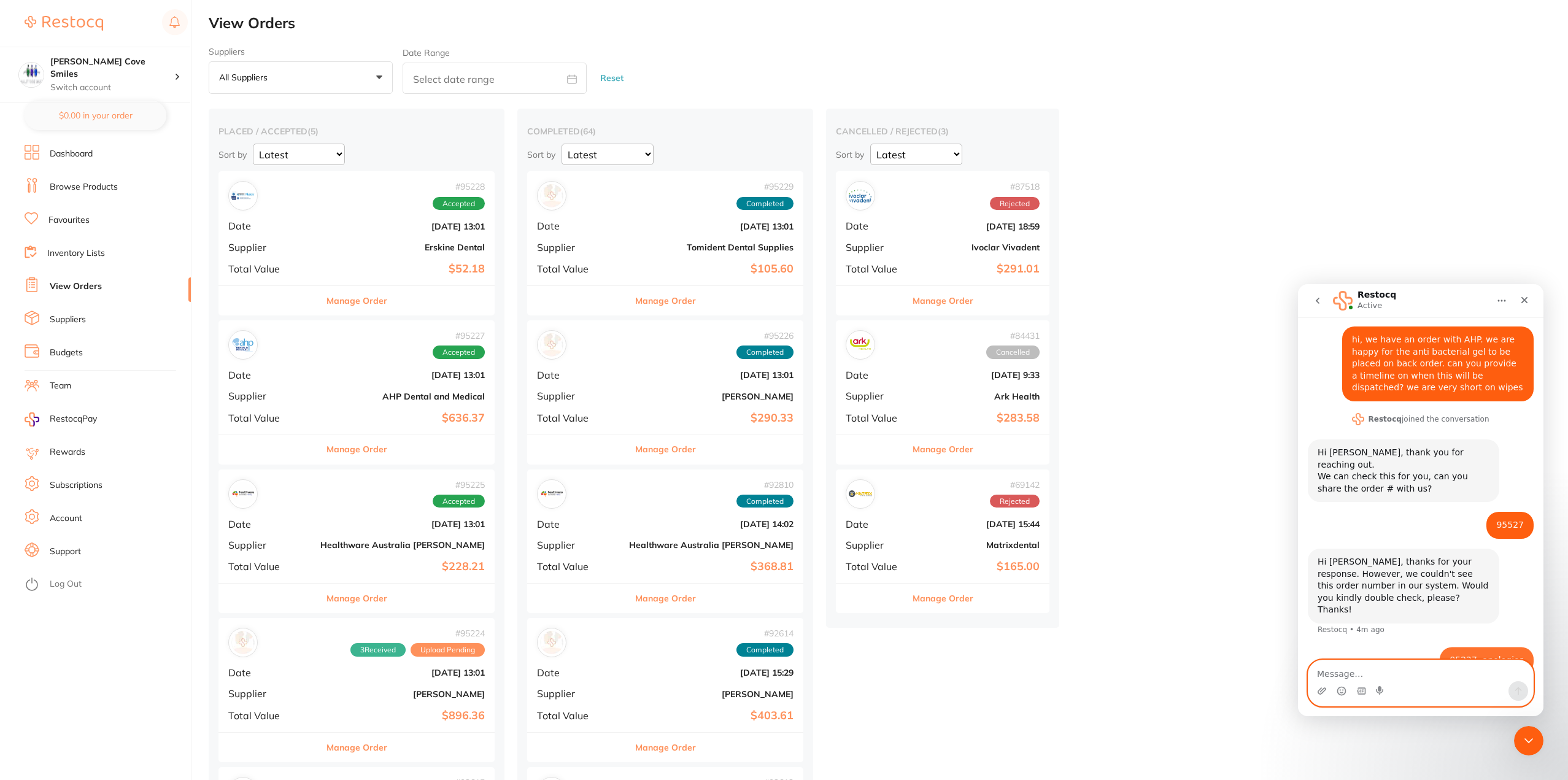
scroll to position [29, 0]
